Goal: Navigation & Orientation: Understand site structure

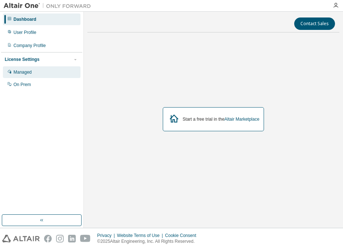
click at [35, 72] on div "Managed" at bounding box center [42, 72] width 78 height 12
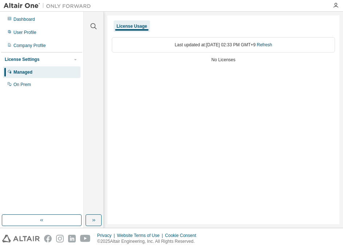
click at [137, 24] on div "License Usage" at bounding box center [131, 26] width 31 height 6
click at [187, 45] on div "Last updated at: Mon 2025-09-01 02:33 PM GMT+9 Refresh" at bounding box center [223, 44] width 223 height 15
click at [43, 22] on div "Dashboard" at bounding box center [42, 19] width 78 height 12
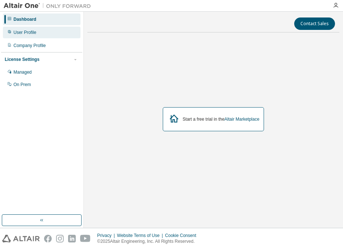
click at [43, 28] on div "User Profile" at bounding box center [42, 33] width 78 height 12
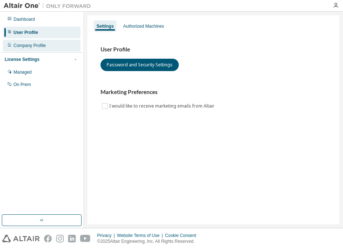
click at [43, 42] on div "Company Profile" at bounding box center [42, 46] width 78 height 12
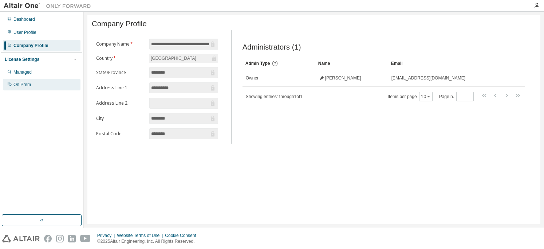
click at [50, 83] on div "On Prem" at bounding box center [42, 85] width 78 height 12
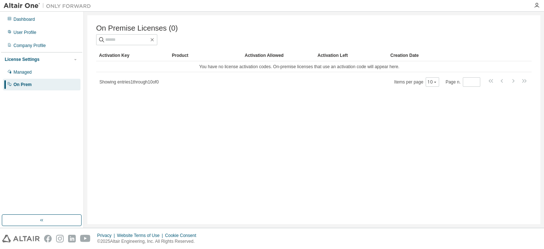
click at [154, 94] on div "On Premise Licenses (0) Clear Load Save Save As Field Operator Value Select fil…" at bounding box center [313, 119] width 453 height 209
drag, startPoint x: 154, startPoint y: 94, endPoint x: 138, endPoint y: 111, distance: 23.9
click at [138, 111] on div "On Premise Licenses (0) Clear Load Save Save As Field Operator Value Select fil…" at bounding box center [313, 119] width 453 height 209
click at [36, 71] on div "Managed" at bounding box center [42, 72] width 78 height 12
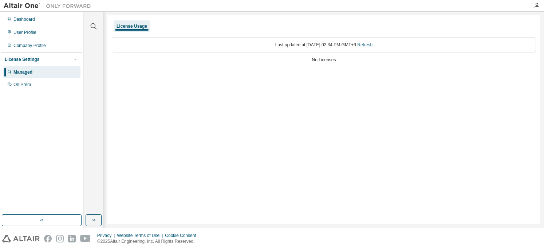
click at [343, 45] on link "Refresh" at bounding box center [364, 44] width 15 height 5
click at [35, 60] on div "License Settings" at bounding box center [22, 59] width 35 height 6
